Goal: Information Seeking & Learning: Check status

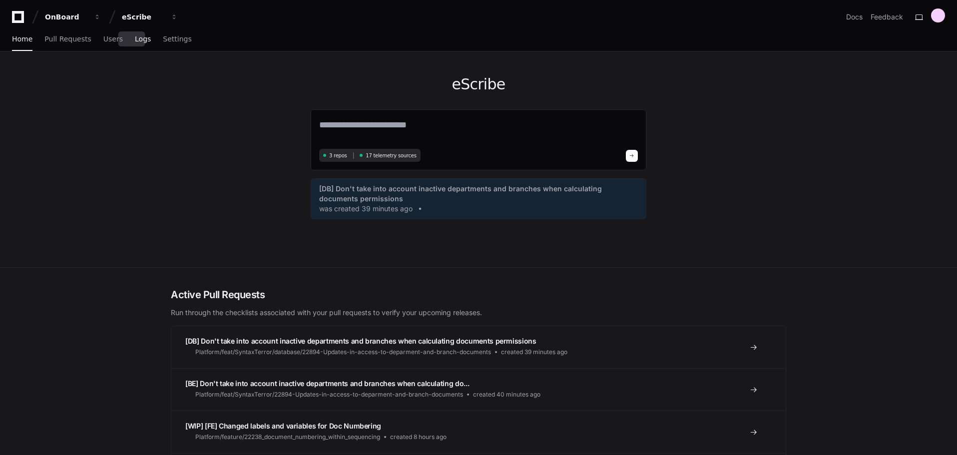
click at [135, 38] on span "Logs" at bounding box center [143, 39] width 16 height 6
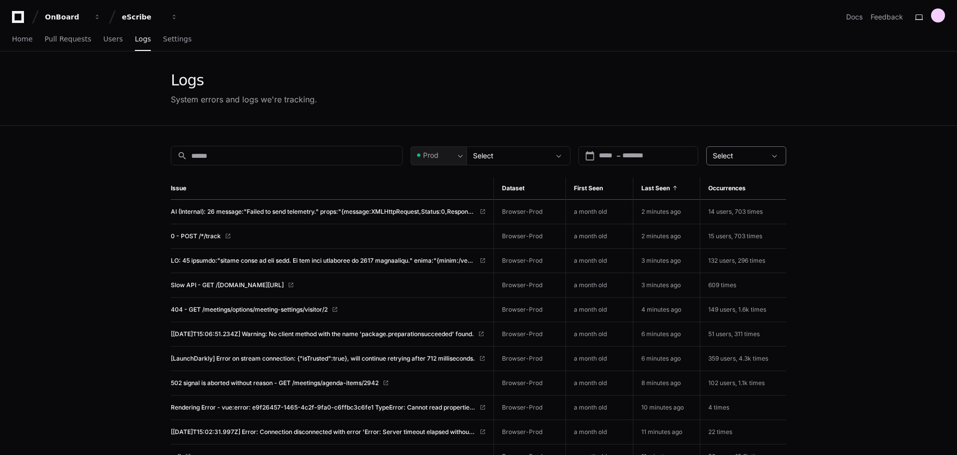
click at [749, 154] on div "Select" at bounding box center [739, 156] width 53 height 10
click at [553, 149] on div at bounding box center [478, 227] width 957 height 455
click at [553, 156] on div at bounding box center [560, 156] width 20 height 10
click at [479, 213] on mat-pseudo-checkbox at bounding box center [479, 211] width 9 height 9
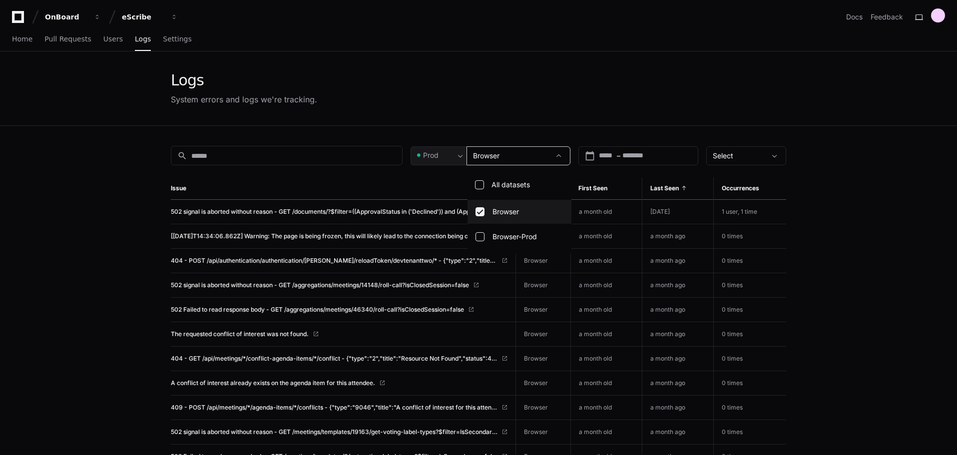
click at [479, 213] on mat-pseudo-checkbox at bounding box center [479, 211] width 9 height 9
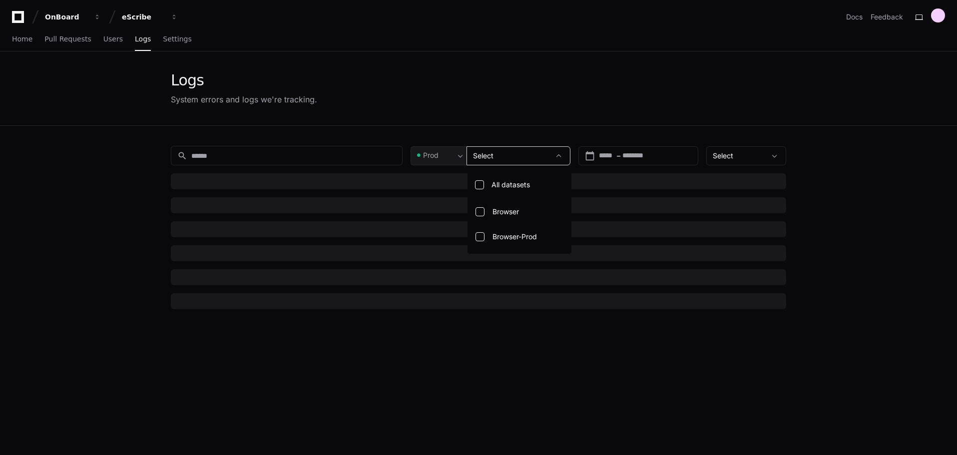
click at [522, 84] on div at bounding box center [478, 227] width 957 height 455
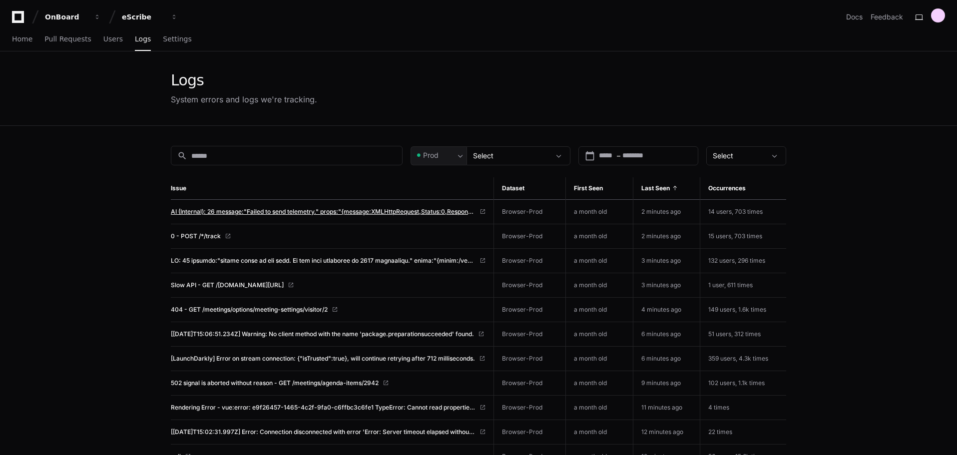
click at [358, 212] on span "AI (Internal): 26 message:"Failed to send telemetry." props:"{message:XMLHttpRe…" at bounding box center [323, 212] width 305 height 8
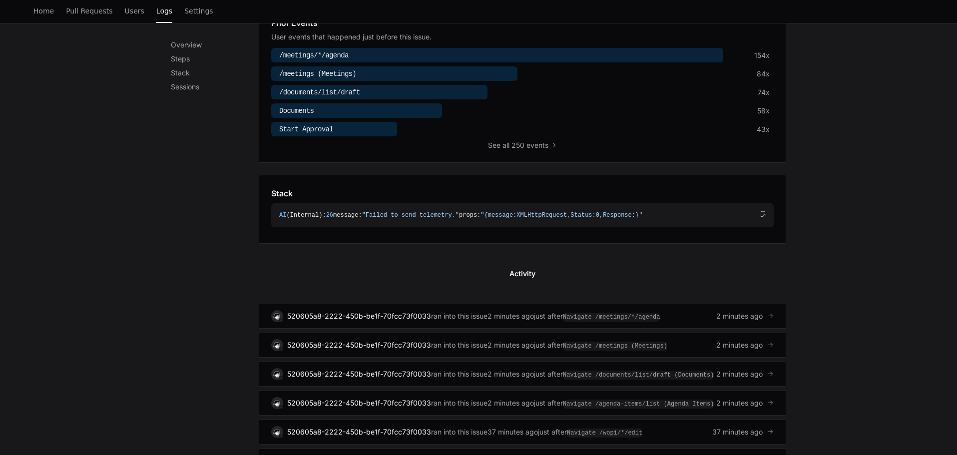
scroll to position [400, 0]
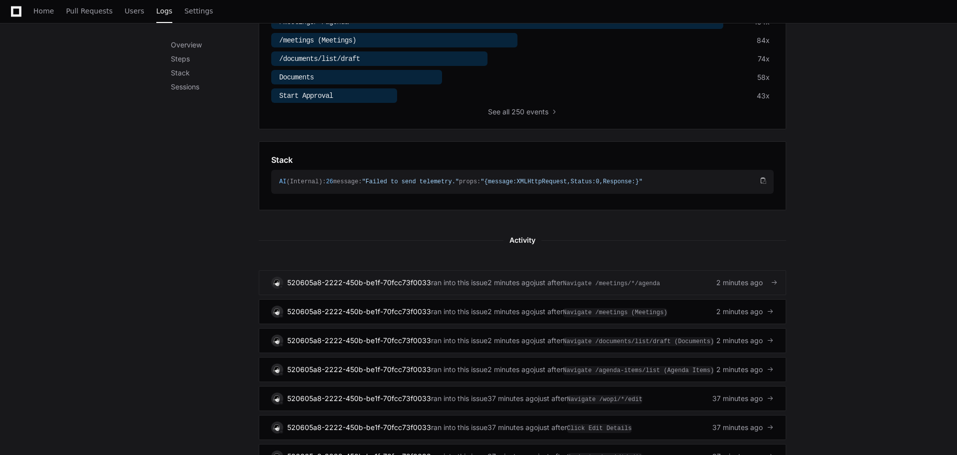
click at [769, 285] on div at bounding box center [770, 282] width 7 height 7
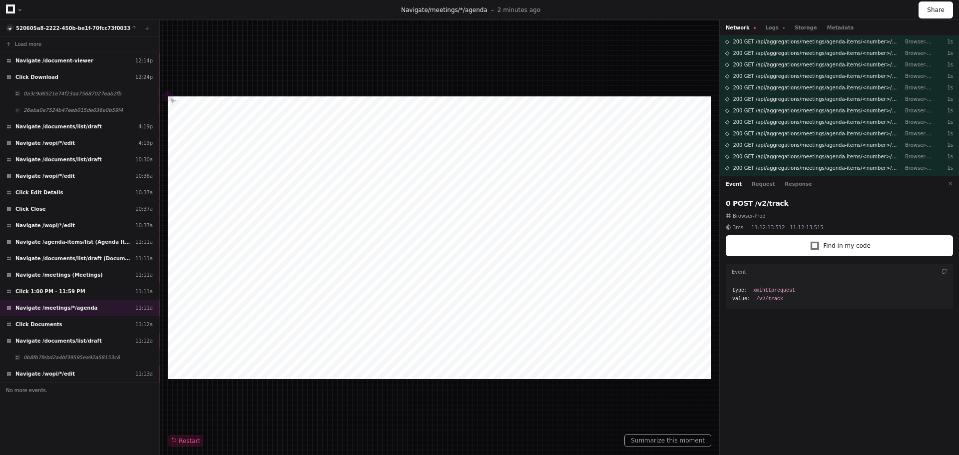
click at [8, 9] on icon at bounding box center [10, 8] width 9 height 9
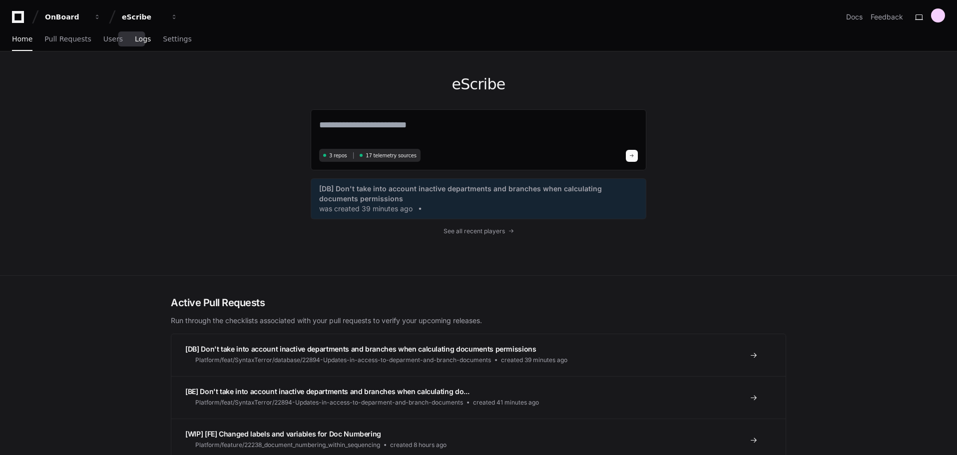
click at [135, 42] on span "Logs" at bounding box center [143, 39] width 16 height 6
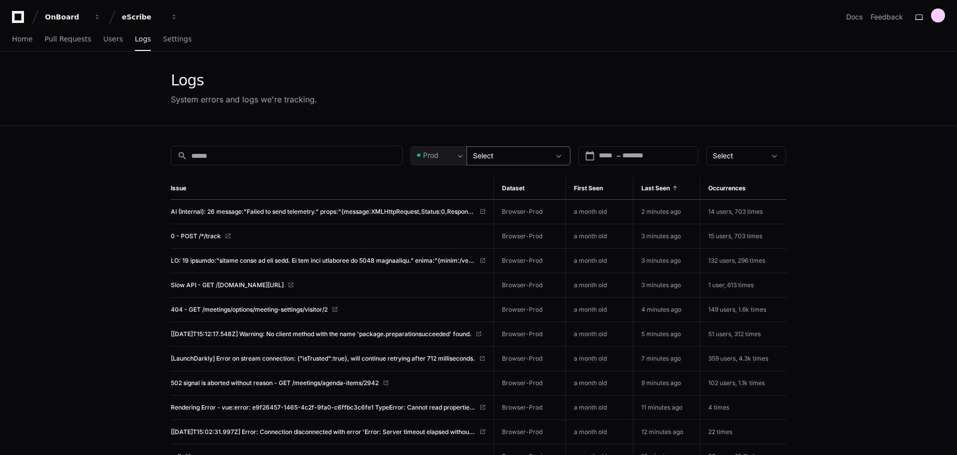
click at [481, 155] on span "Select" at bounding box center [483, 155] width 20 height 8
click at [458, 157] on div at bounding box center [478, 227] width 957 height 455
click at [458, 157] on span at bounding box center [460, 156] width 10 height 10
click at [449, 204] on span "Pre-Prod" at bounding box center [441, 208] width 29 height 10
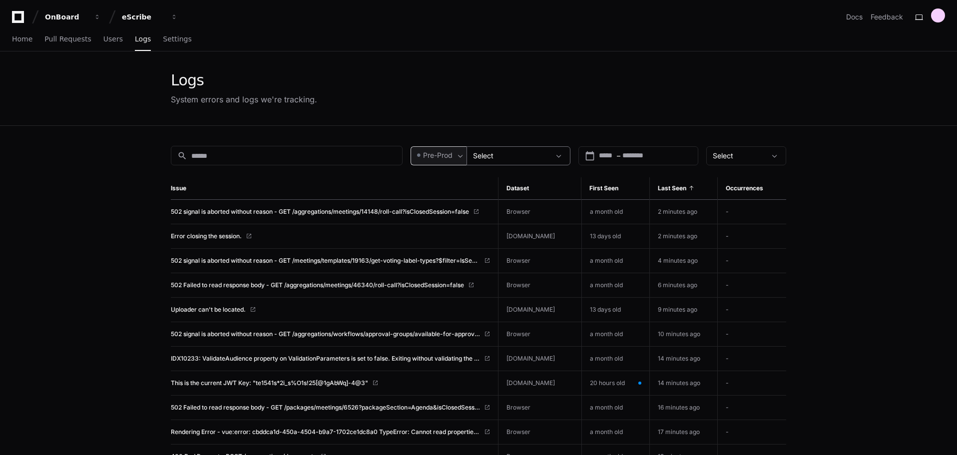
click at [512, 154] on div "Select" at bounding box center [511, 156] width 77 height 10
click at [442, 158] on div at bounding box center [478, 227] width 957 height 455
click at [442, 158] on span "Pre-Prod" at bounding box center [437, 155] width 29 height 10
click at [438, 187] on span "Prod" at bounding box center [434, 183] width 15 height 10
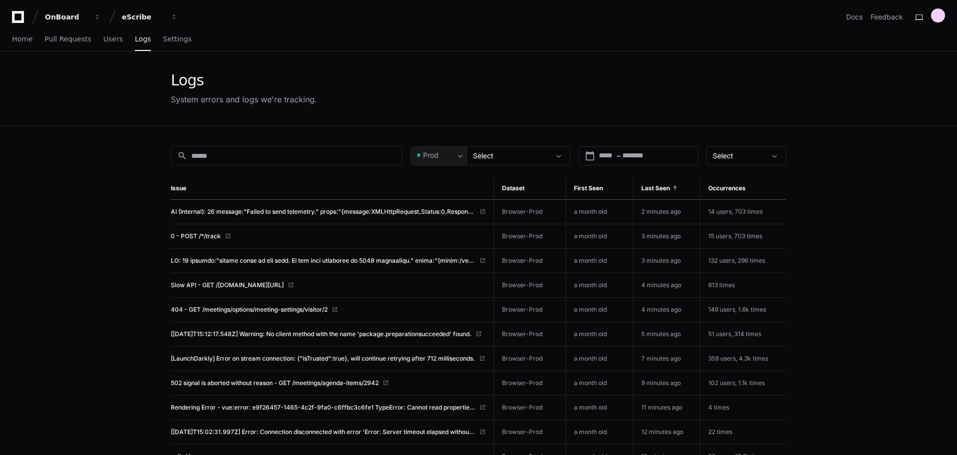
click at [547, 87] on div "Logs System errors and logs we're tracking." at bounding box center [478, 88] width 615 height 34
